Goal: Transaction & Acquisition: Purchase product/service

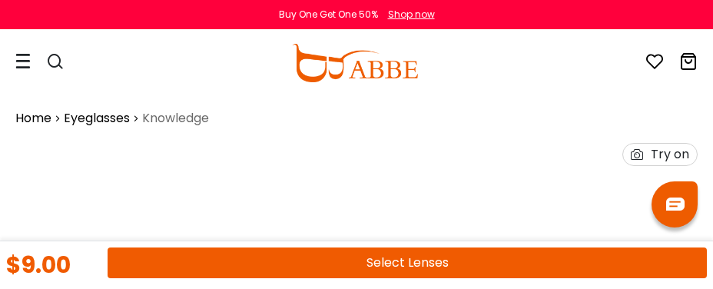
scroll to position [293, 0]
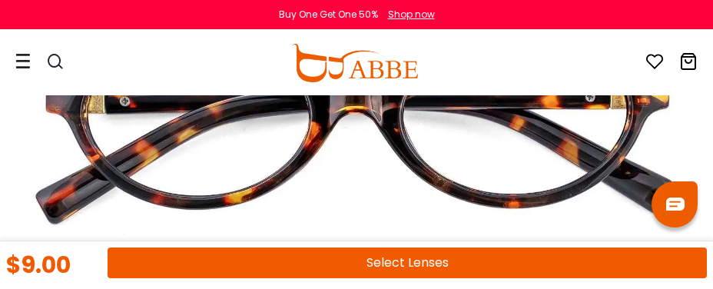
click at [24, 65] on icon at bounding box center [22, 61] width 15 height 16
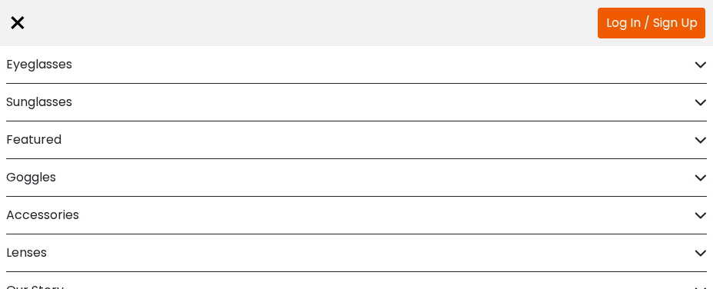
click at [34, 46] on div "× Log In / Sign Up" at bounding box center [356, 23] width 697 height 46
click at [35, 46] on div "× Log In / Sign Up" at bounding box center [356, 23] width 697 height 46
click at [65, 46] on div "× Log In / Sign Up" at bounding box center [356, 23] width 697 height 46
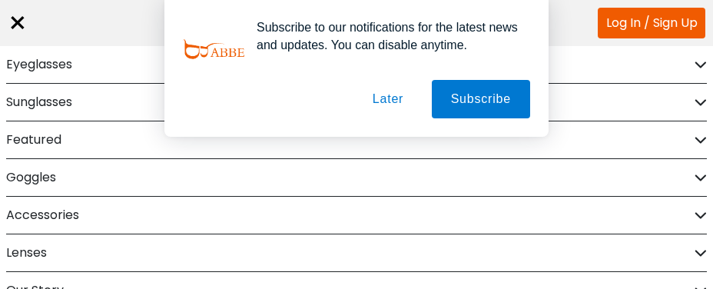
click at [41, 61] on div "Subscribe to our notifications for the latest news and updates. You can disable…" at bounding box center [356, 68] width 713 height 137
click at [396, 98] on button "Later" at bounding box center [387, 99] width 69 height 38
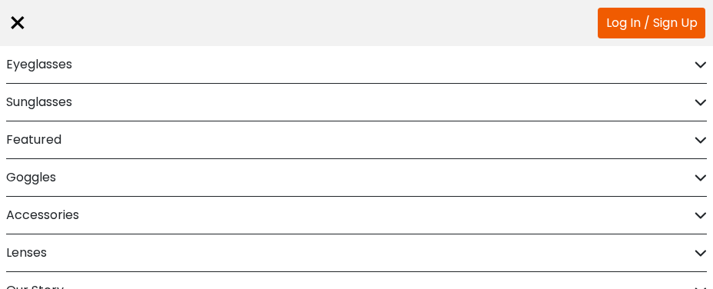
click at [50, 46] on div "× Log In / Sign Up" at bounding box center [356, 23] width 697 height 46
click at [52, 46] on div "× Log In / Sign Up" at bounding box center [356, 23] width 697 height 46
click at [699, 99] on icon at bounding box center [700, 103] width 12 height 12
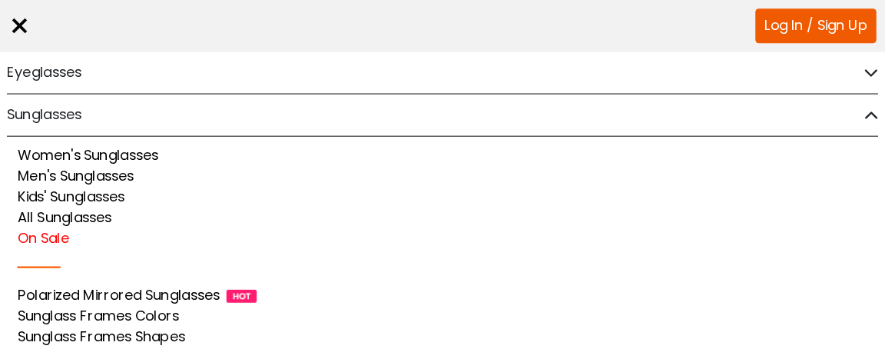
scroll to position [313, 0]
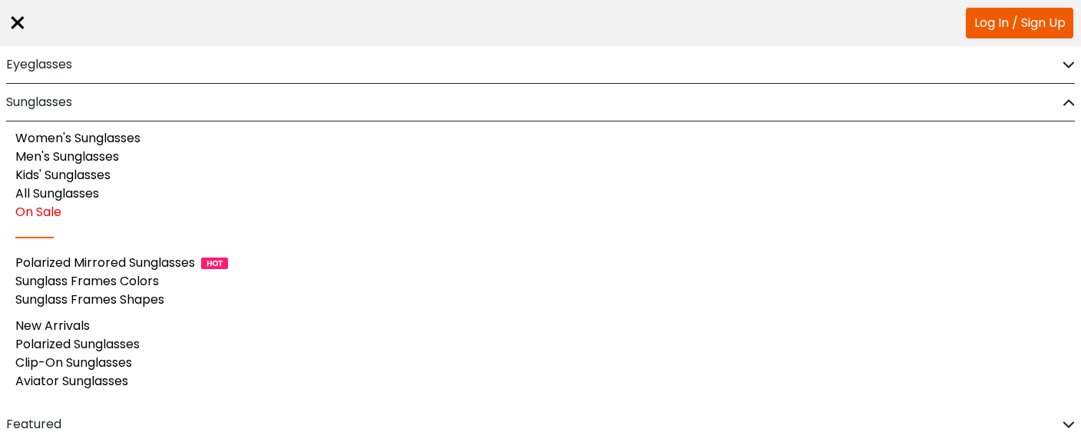
click at [712, 94] on div "Sunglasses" at bounding box center [540, 102] width 1069 height 37
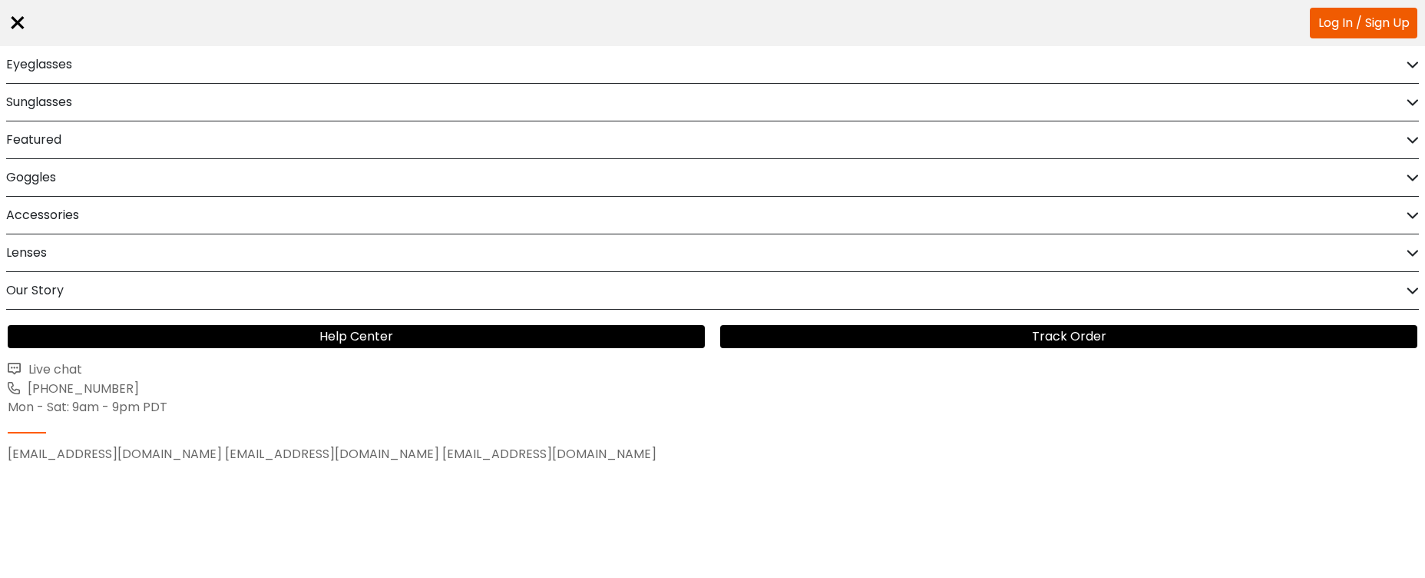
click at [712, 46] on div "× Log In / Sign Up" at bounding box center [713, 23] width 1410 height 46
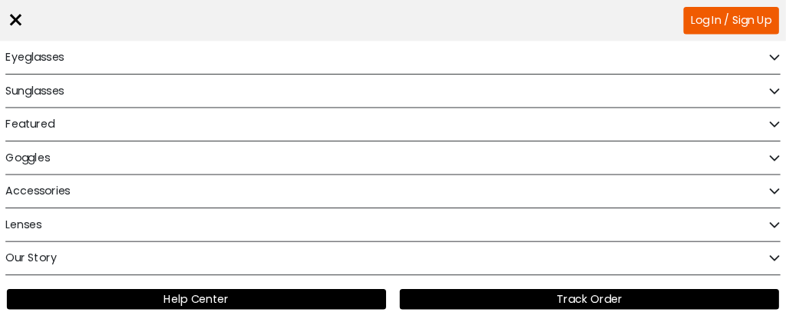
scroll to position [293, 0]
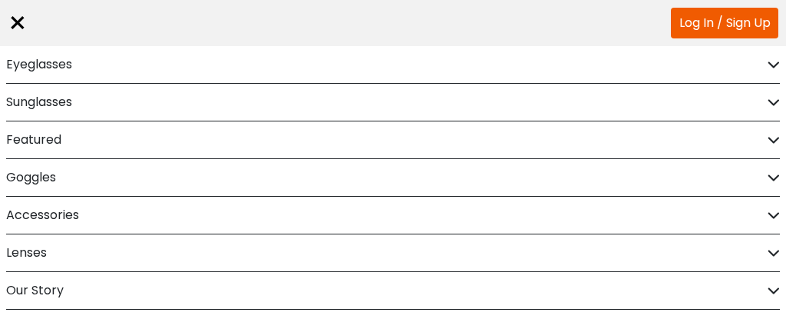
click at [21, 30] on div "×" at bounding box center [18, 23] width 20 height 46
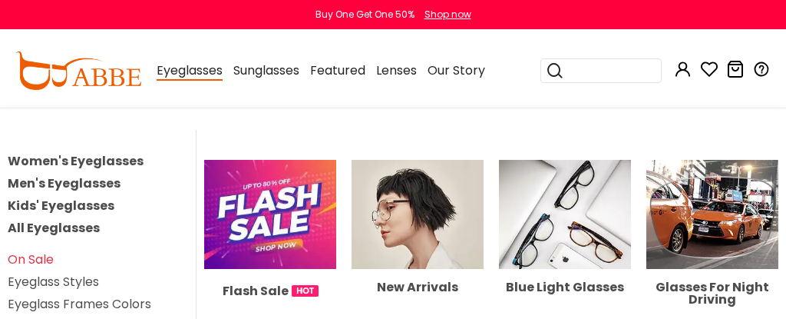
click at [220, 72] on span "Eyeglasses" at bounding box center [190, 70] width 66 height 19
click at [89, 237] on link "All Eyeglasses" at bounding box center [54, 228] width 92 height 18
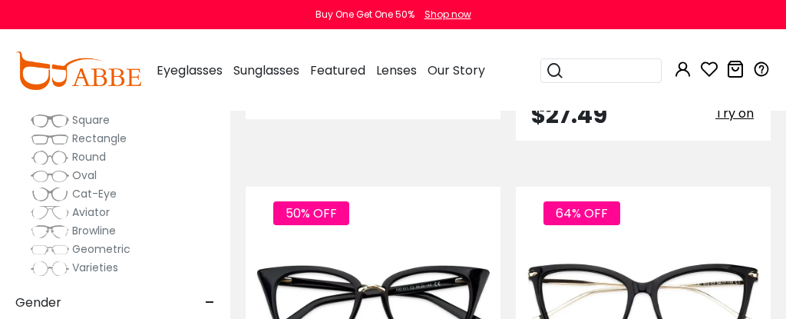
scroll to position [127, 0]
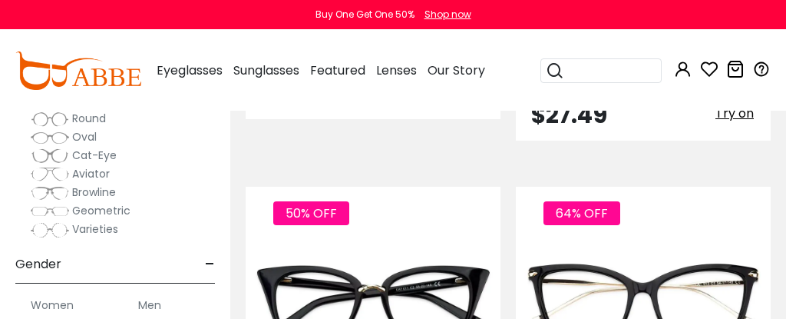
click at [107, 214] on span "Geometric" at bounding box center [101, 210] width 58 height 15
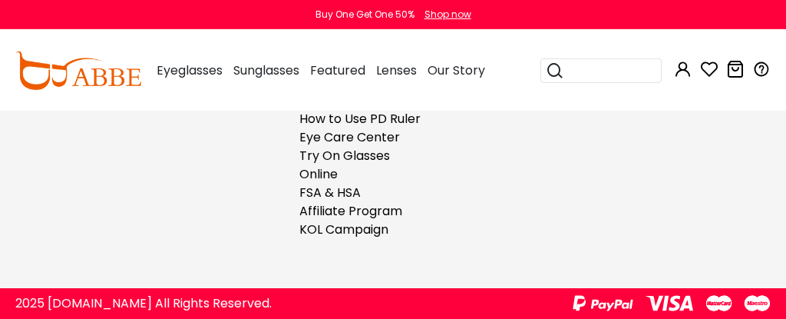
scroll to position [7355, 0]
